Goal: Task Accomplishment & Management: Manage account settings

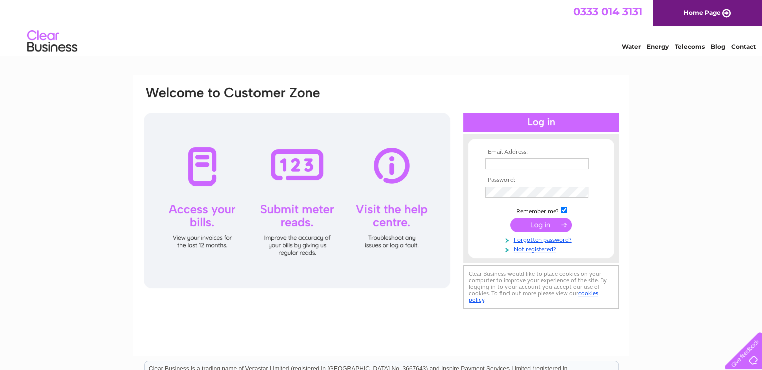
type input "[EMAIL_ADDRESS][DOMAIN_NAME]"
click at [541, 222] on input "submit" at bounding box center [541, 225] width 62 height 14
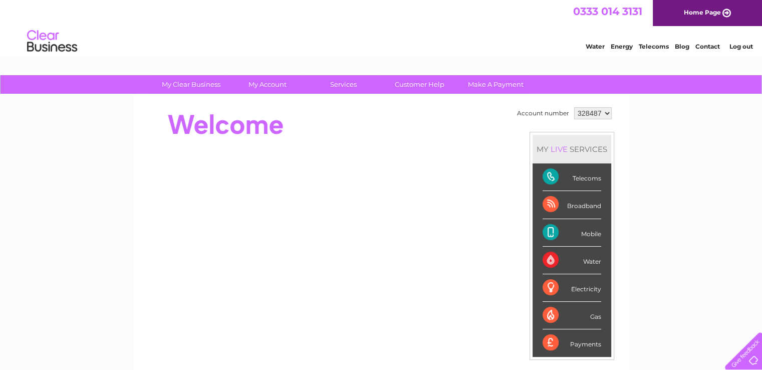
click at [606, 225] on li "Mobile" at bounding box center [572, 233] width 79 height 28
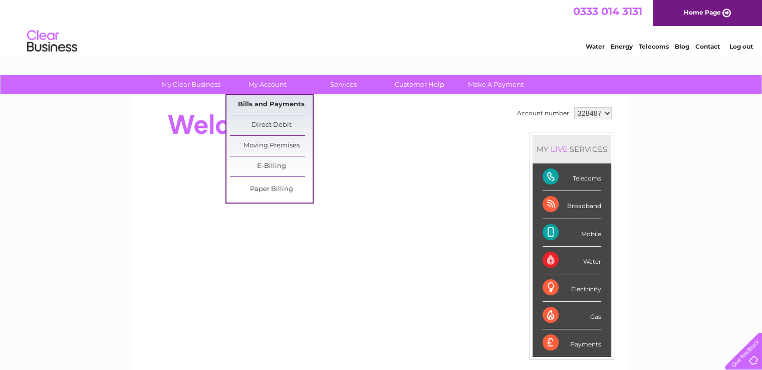
click at [265, 100] on link "Bills and Payments" at bounding box center [271, 105] width 83 height 20
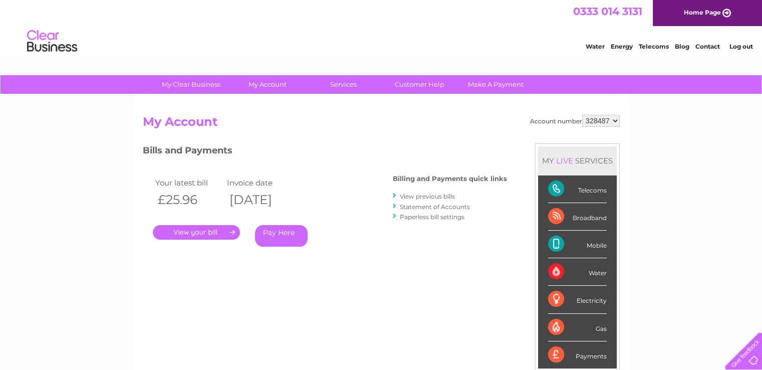
click at [210, 234] on link "." at bounding box center [196, 232] width 87 height 15
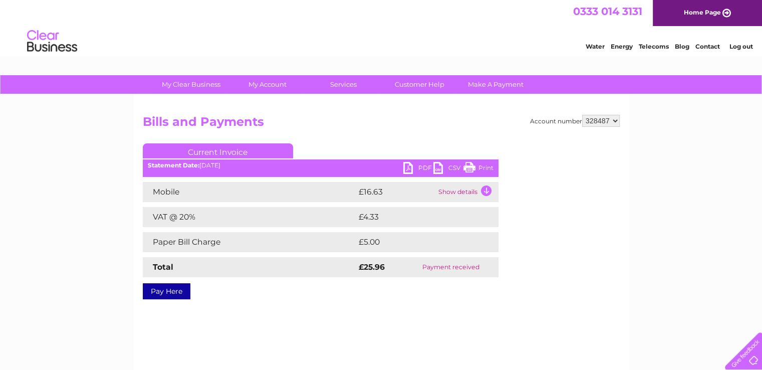
click at [485, 190] on td "Show details" at bounding box center [467, 192] width 63 height 20
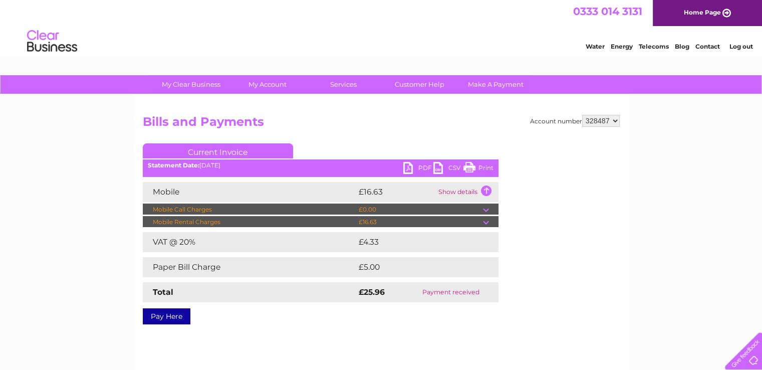
click at [485, 221] on td at bounding box center [491, 222] width 16 height 12
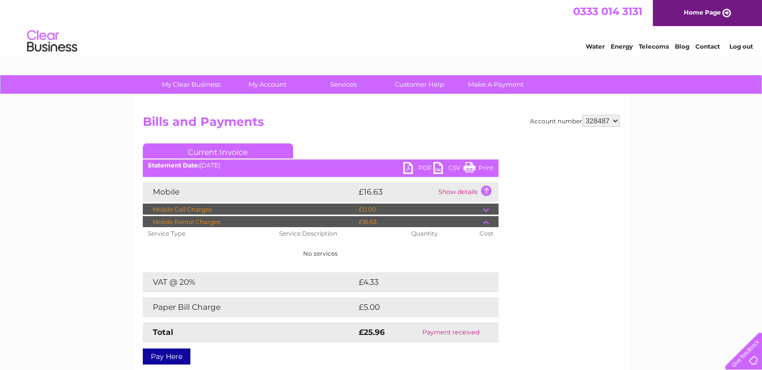
click at [485, 208] on td at bounding box center [491, 210] width 16 height 12
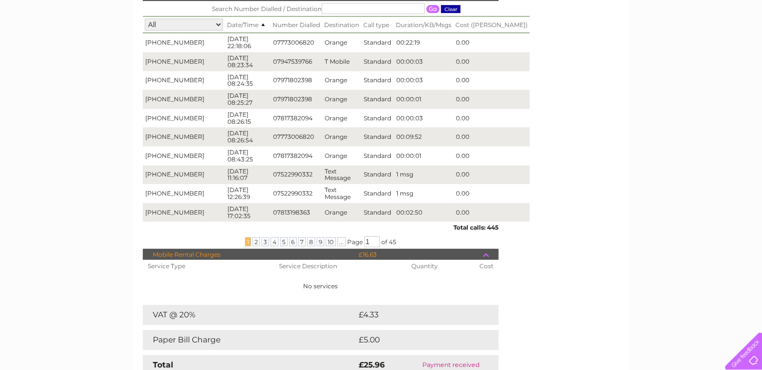
scroll to position [294, 0]
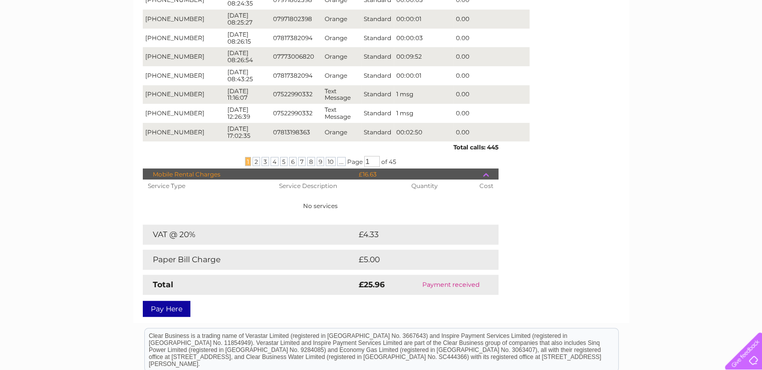
click at [380, 161] on div "... 1 2 3 4 5 6 7 8 9 10 ... Page 1 of 45" at bounding box center [321, 161] width 356 height 11
click at [376, 160] on input "1" at bounding box center [372, 161] width 16 height 11
type input "42"
click at [376, 159] on input "42" at bounding box center [372, 161] width 16 height 11
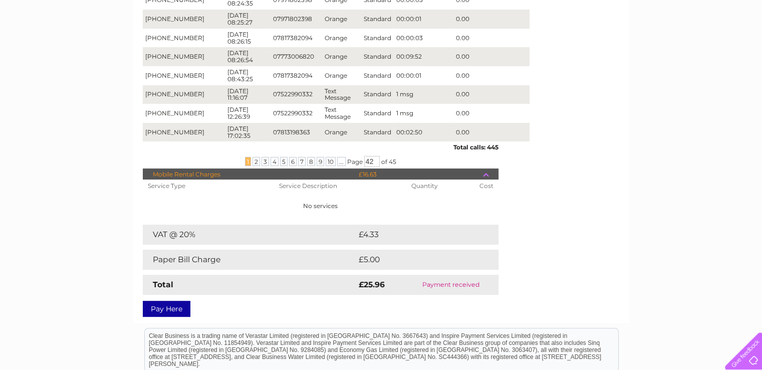
click at [390, 161] on span "45" at bounding box center [393, 162] width 8 height 8
click at [427, 154] on div "Total calls: 445 ... 1 2 3 4 5 6 7 8 9 10 ... Page 42 of 45" at bounding box center [321, 154] width 356 height 26
click at [327, 161] on span "10" at bounding box center [331, 161] width 10 height 9
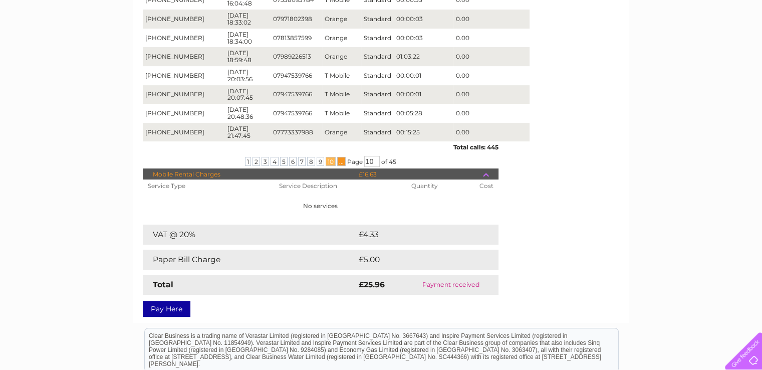
click at [339, 161] on span "..." at bounding box center [341, 161] width 9 height 9
click at [341, 161] on span "..." at bounding box center [341, 161] width 9 height 9
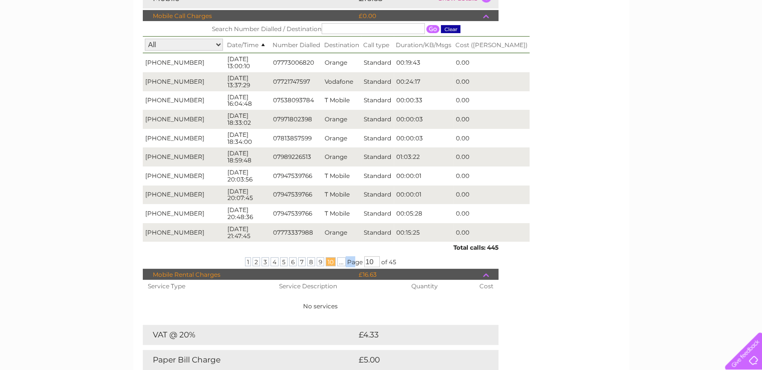
scroll to position [173, 0]
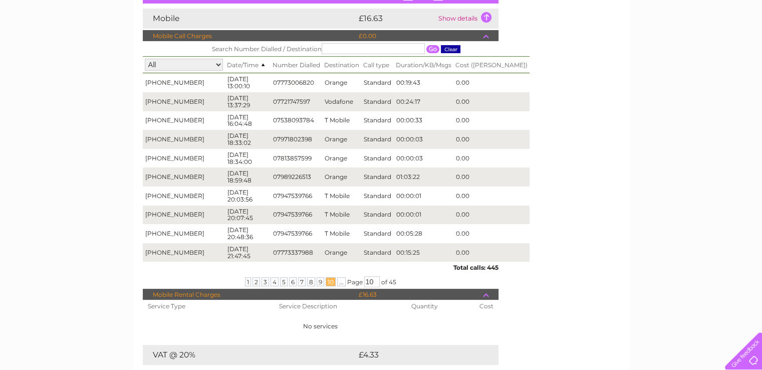
click at [366, 47] on input "text" at bounding box center [373, 48] width 103 height 11
type input "07974245279"
click at [427, 47] on input "button" at bounding box center [433, 49] width 13 height 8
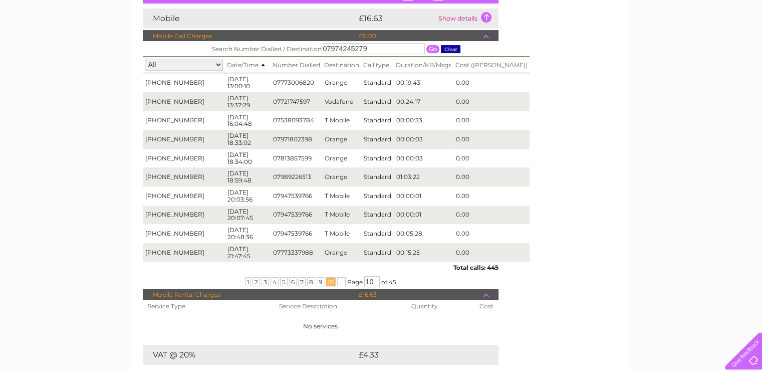
click at [427, 47] on input "button" at bounding box center [433, 49] width 13 height 8
click at [395, 50] on input "07974245279" at bounding box center [373, 48] width 103 height 11
click at [427, 50] on input "button" at bounding box center [433, 49] width 13 height 8
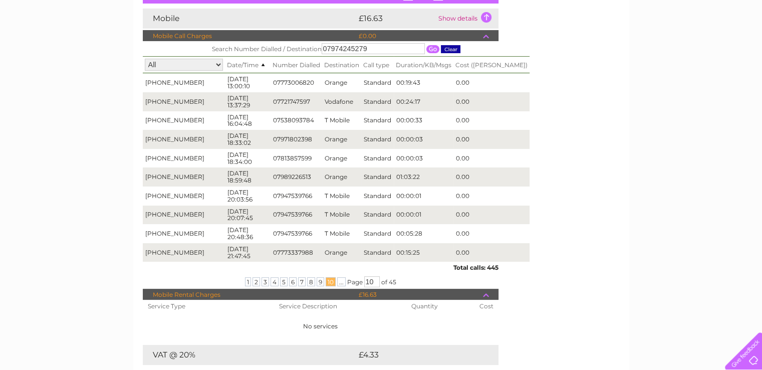
click at [427, 45] on input "button" at bounding box center [433, 49] width 13 height 8
click at [207, 63] on select "All +447419988141" at bounding box center [184, 65] width 78 height 12
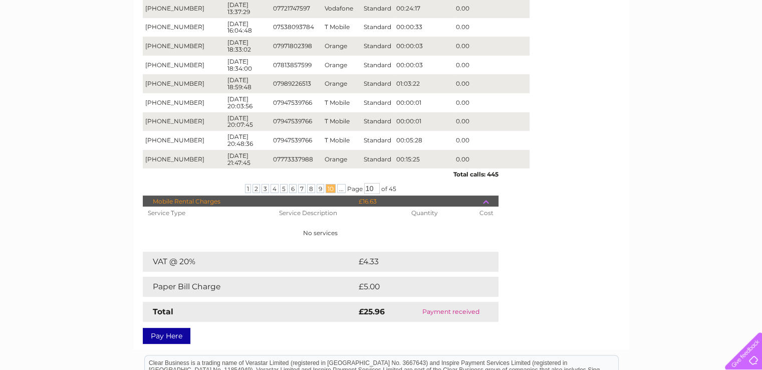
scroll to position [294, 0]
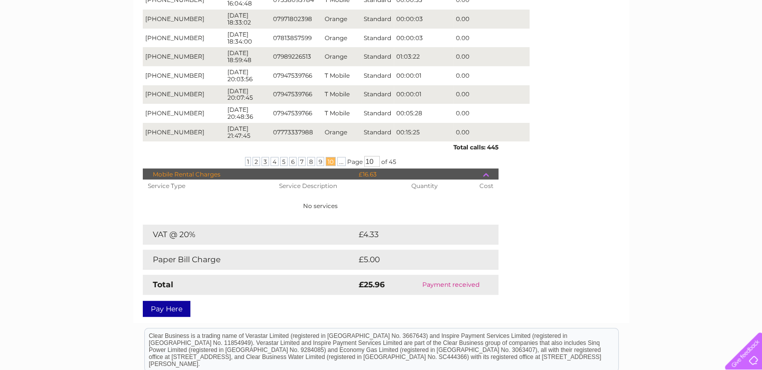
click at [384, 92] on td "Standard" at bounding box center [377, 94] width 33 height 19
click at [481, 98] on td "0.00" at bounding box center [492, 94] width 76 height 19
click at [376, 161] on input "10" at bounding box center [372, 161] width 16 height 11
click at [247, 160] on span "1" at bounding box center [248, 161] width 6 height 9
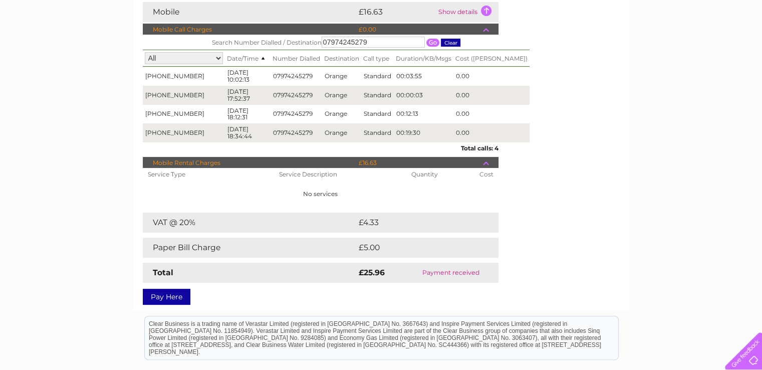
scroll to position [146, 0]
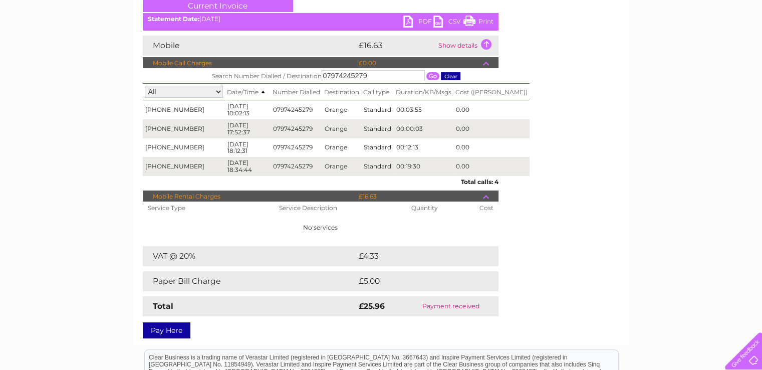
click at [385, 75] on input "07974245279" at bounding box center [373, 75] width 103 height 11
type input "0"
click at [441, 75] on input "button" at bounding box center [451, 76] width 20 height 8
click at [427, 72] on input "button" at bounding box center [433, 76] width 13 height 8
click at [409, 17] on link "PDF" at bounding box center [419, 23] width 30 height 15
